Goal: Task Accomplishment & Management: Manage account settings

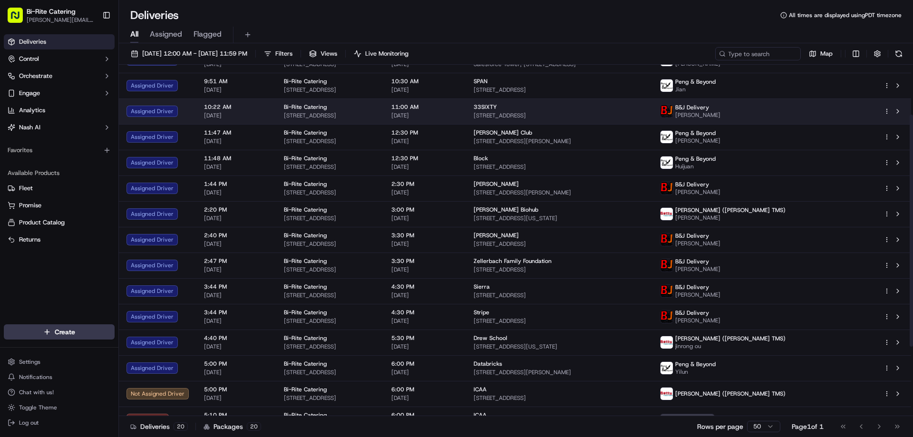
scroll to position [181, 0]
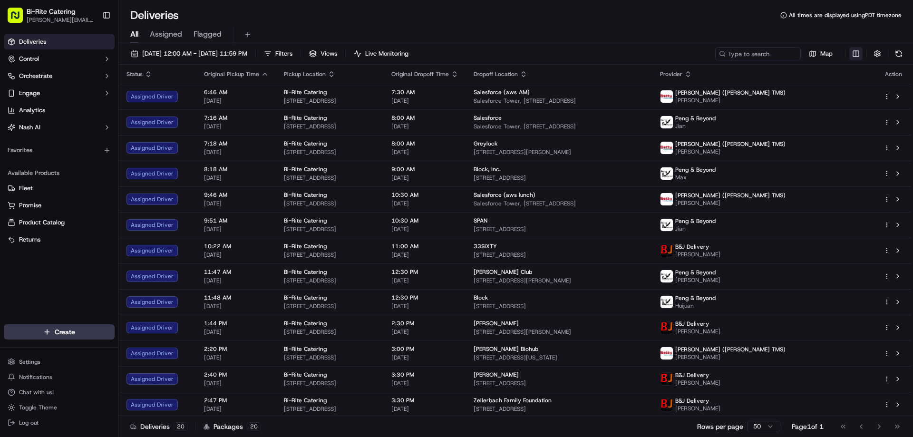
click at [858, 59] on html "Bi-Rite Catering [PERSON_NAME][EMAIL_ADDRESS][PERSON_NAME][DOMAIN_NAME] Toggle …" at bounding box center [456, 218] width 913 height 437
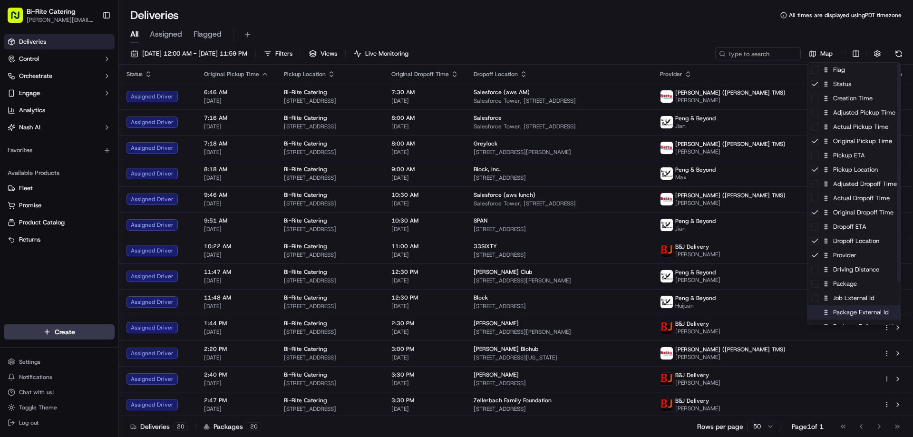
click at [819, 311] on div "Package External Id" at bounding box center [854, 312] width 93 height 14
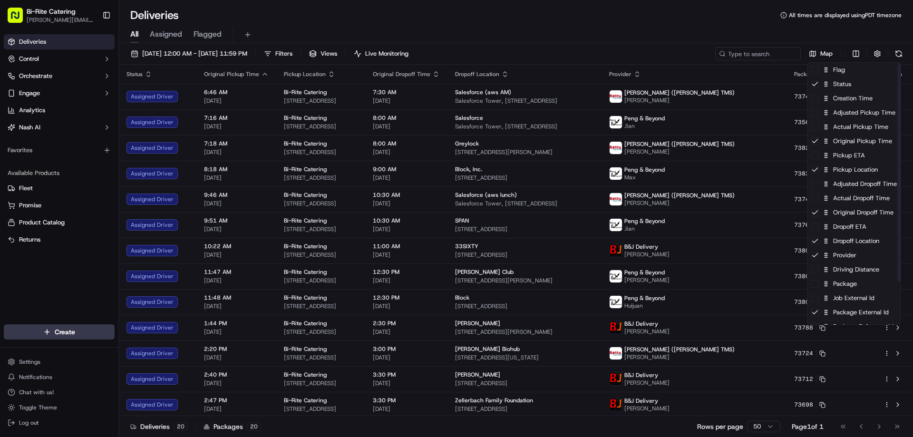
click at [713, 14] on html "Bi-Rite Catering [PERSON_NAME][EMAIL_ADDRESS][PERSON_NAME][DOMAIN_NAME] Toggle …" at bounding box center [456, 218] width 913 height 437
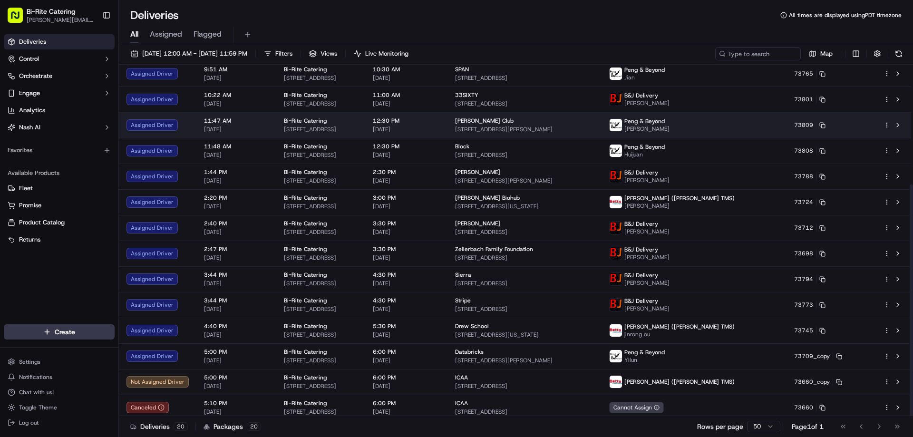
scroll to position [181, 0]
